Goal: Information Seeking & Learning: Learn about a topic

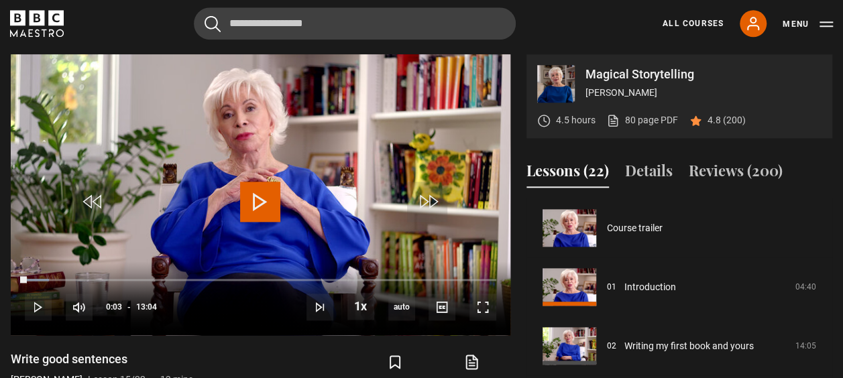
scroll to position [826, 0]
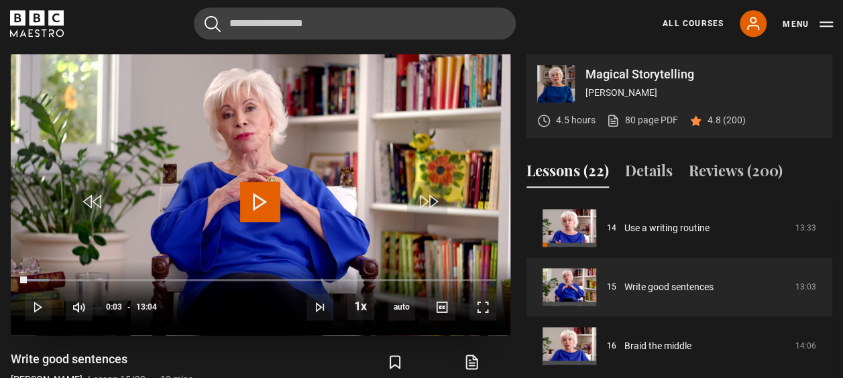
click at [256, 197] on span "Video Player" at bounding box center [260, 202] width 40 height 40
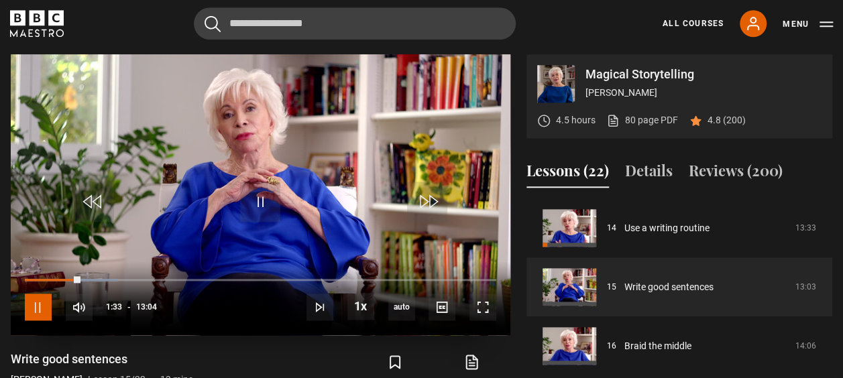
click at [39, 314] on span "Video Player" at bounding box center [38, 307] width 27 height 27
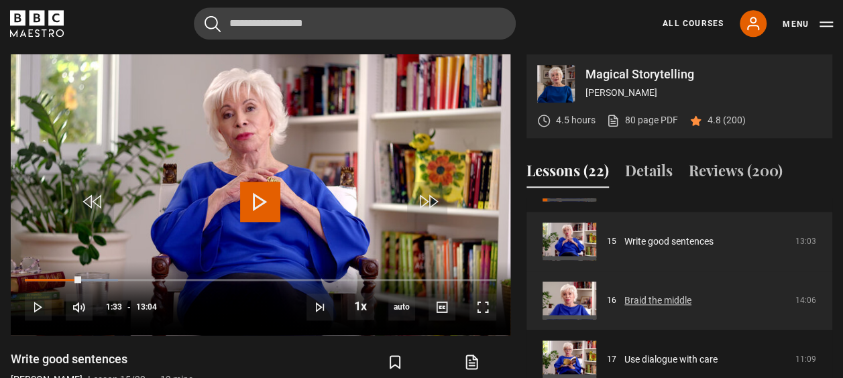
scroll to position [894, 0]
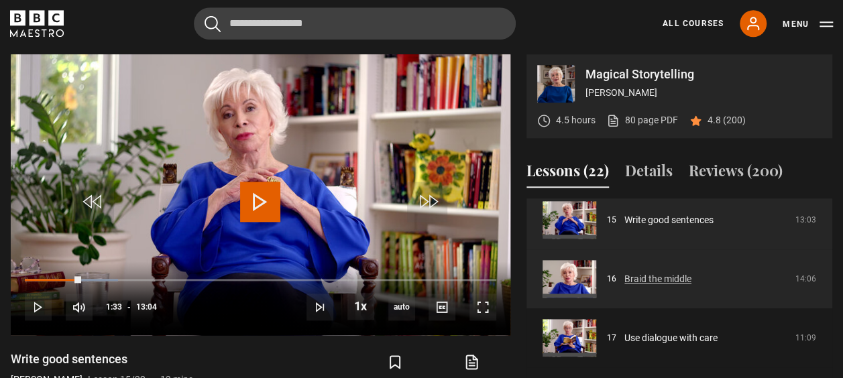
click at [666, 278] on link "Braid the middle" at bounding box center [658, 279] width 67 height 14
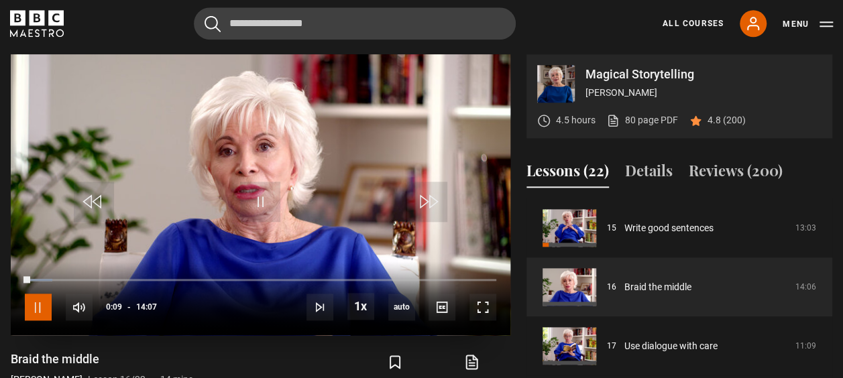
click at [42, 307] on span "Video Player" at bounding box center [38, 307] width 27 height 27
click at [659, 288] on link "Braid the middle" at bounding box center [658, 287] width 67 height 14
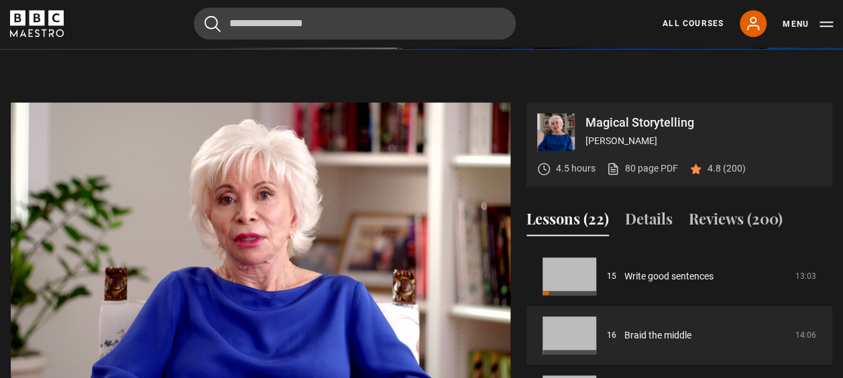
scroll to position [738, 0]
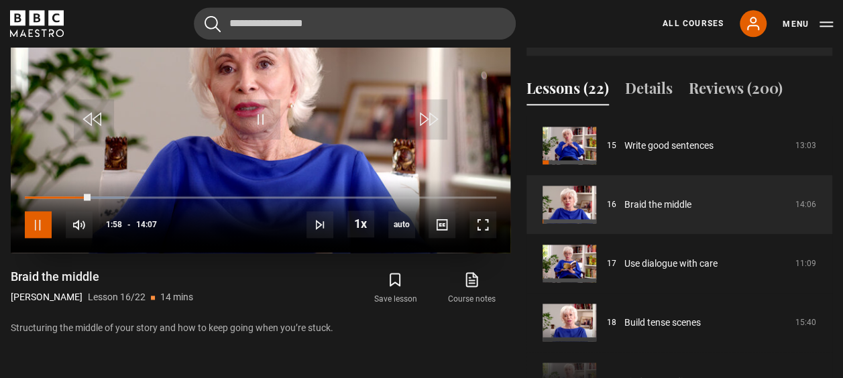
click at [37, 223] on span "Video Player" at bounding box center [38, 224] width 27 height 27
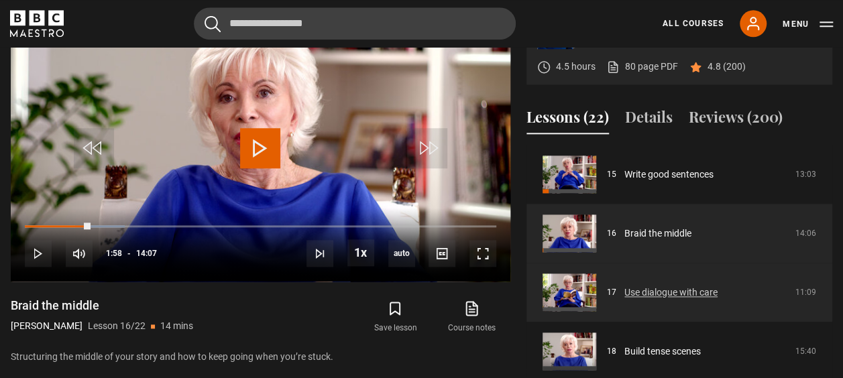
click at [696, 294] on link "Use dialogue with care" at bounding box center [671, 293] width 93 height 14
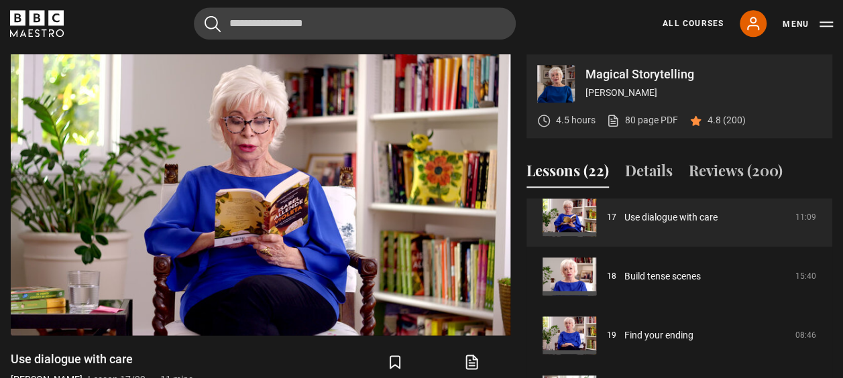
scroll to position [877, 0]
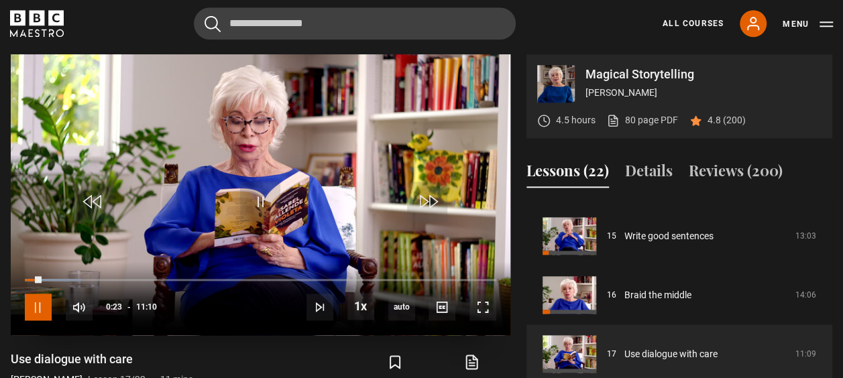
click at [44, 305] on span "Video Player" at bounding box center [38, 307] width 27 height 27
drag, startPoint x: 60, startPoint y: 307, endPoint x: 74, endPoint y: 320, distance: 19.5
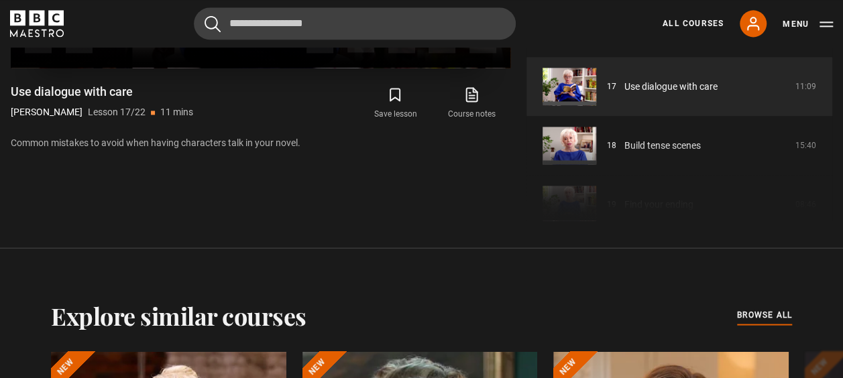
scroll to position [1259, 0]
